Goal: Find specific page/section: Find specific page/section

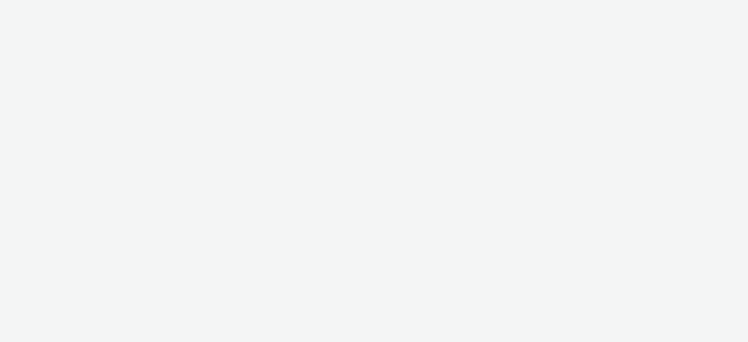
select select "16102c92-9fcd-42ae-98c7-a7aa27a96925"
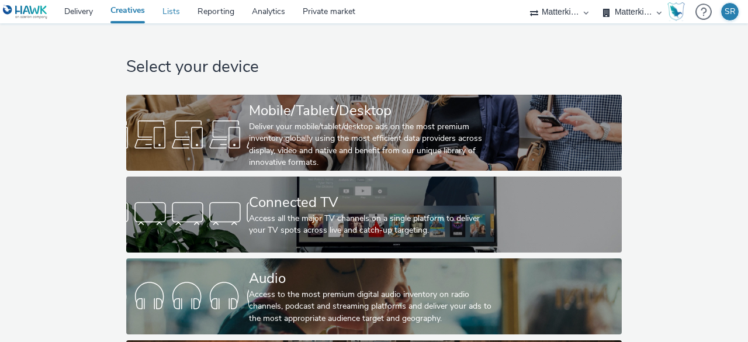
click at [171, 18] on link "Lists" at bounding box center [171, 11] width 35 height 23
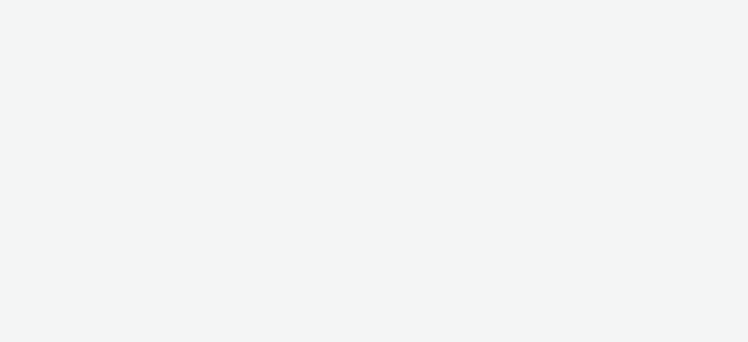
select select "16102c92-9fcd-42ae-98c7-a7aa27a96925"
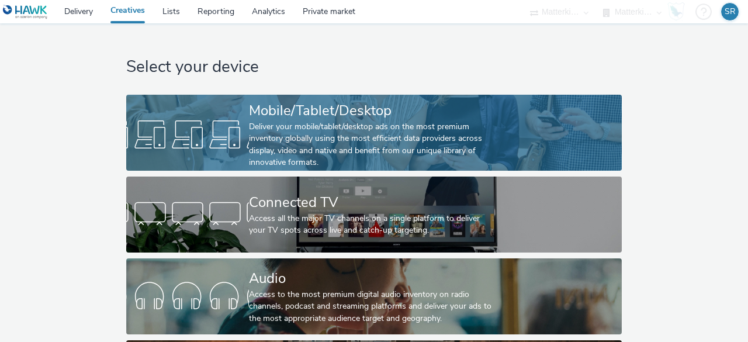
scroll to position [89, 0]
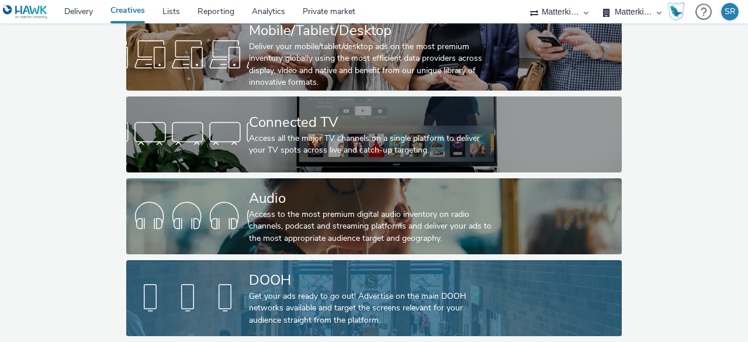
click at [249, 309] on div "Get your ads ready to go out! Advertise on the main DOOH networks available and…" at bounding box center [371, 308] width 245 height 36
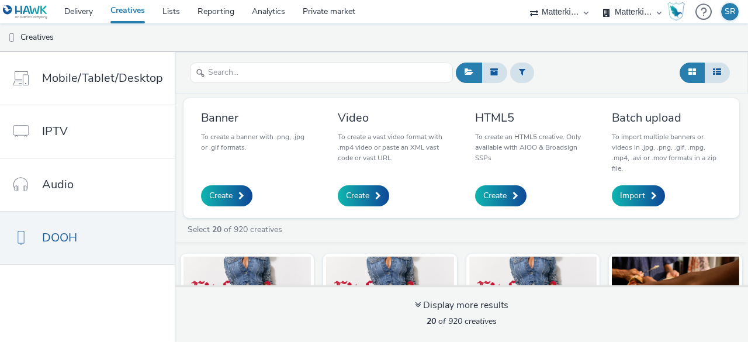
click at [583, 11] on div "Matterkind UK" at bounding box center [559, 11] width 70 height 23
click at [587, 9] on div "Matterkind UK" at bounding box center [559, 11] width 70 height 23
click at [574, 11] on select "Matterkind UK" at bounding box center [559, 11] width 70 height 23
click at [625, 13] on select "Bupa Matterkind UK" at bounding box center [632, 11] width 70 height 23
click at [597, 84] on div at bounding box center [593, 72] width 280 height 29
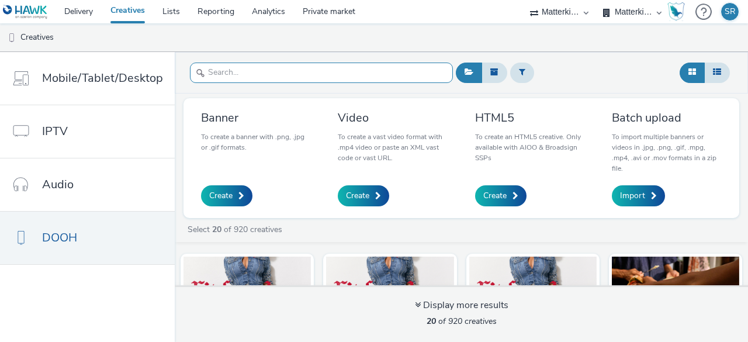
click at [227, 63] on input "text" at bounding box center [321, 73] width 263 height 20
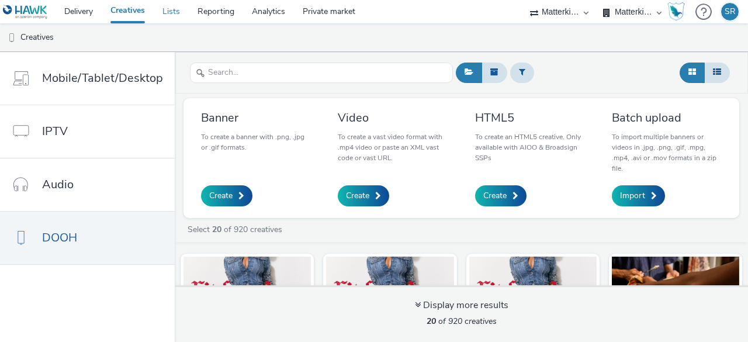
click at [181, 19] on link "Lists" at bounding box center [171, 11] width 35 height 23
